Goal: Information Seeking & Learning: Learn about a topic

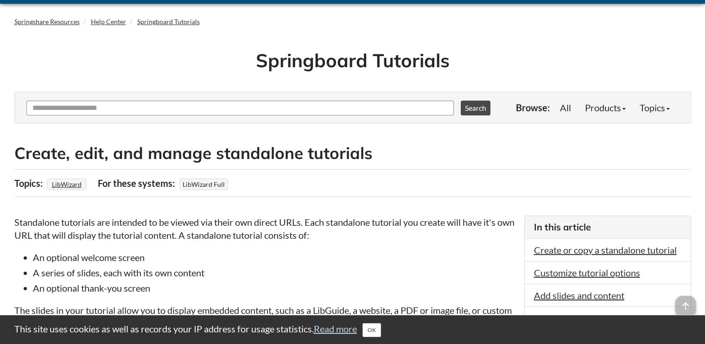
scroll to position [46, 0]
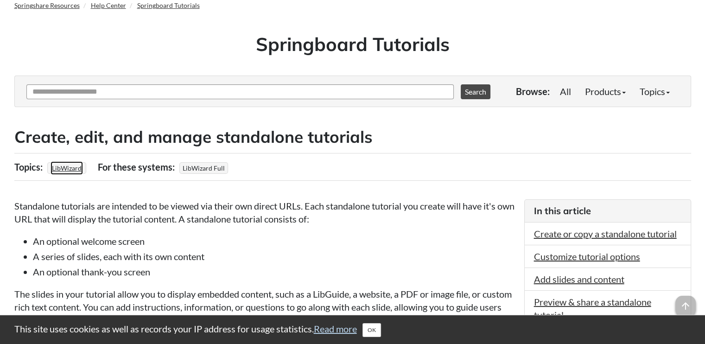
click at [63, 167] on link "LibWizard" at bounding box center [67, 167] width 32 height 13
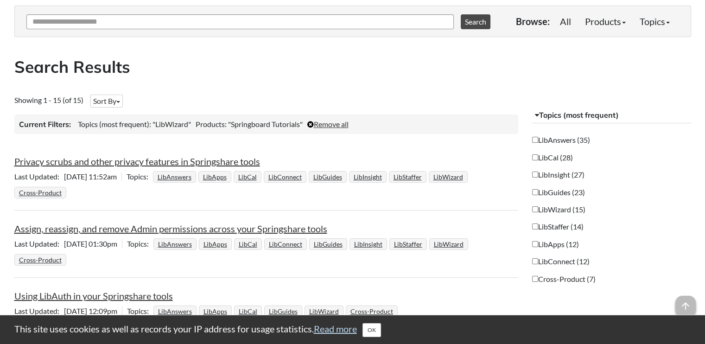
scroll to position [139, 0]
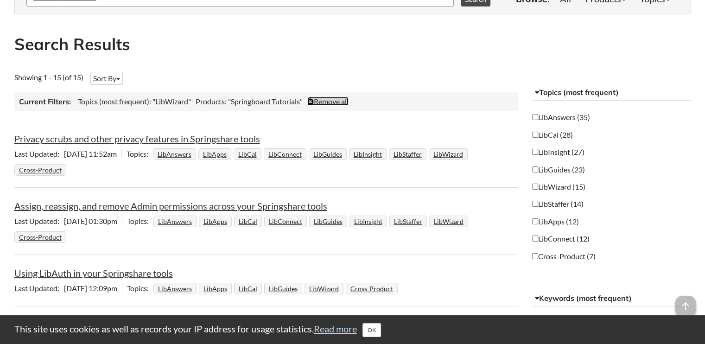
click at [338, 98] on link "Remove all" at bounding box center [327, 101] width 41 height 9
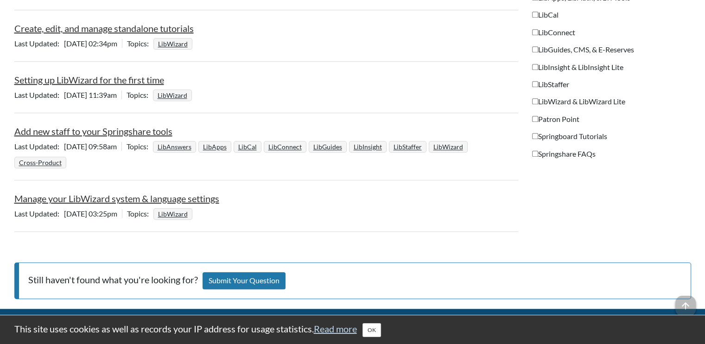
scroll to position [881, 0]
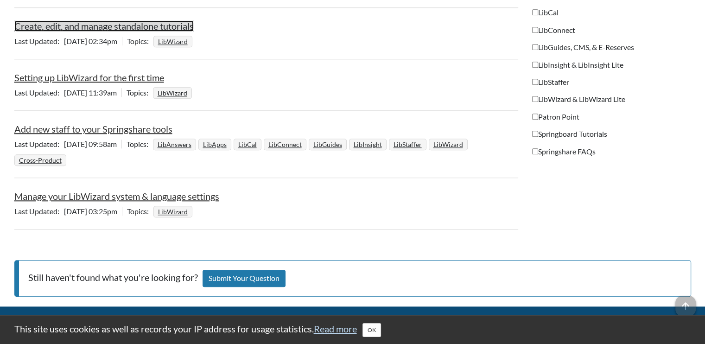
click at [87, 24] on link "Create, edit, and manage standalone tutorials" at bounding box center [103, 25] width 179 height 11
